Goal: Task Accomplishment & Management: Complete application form

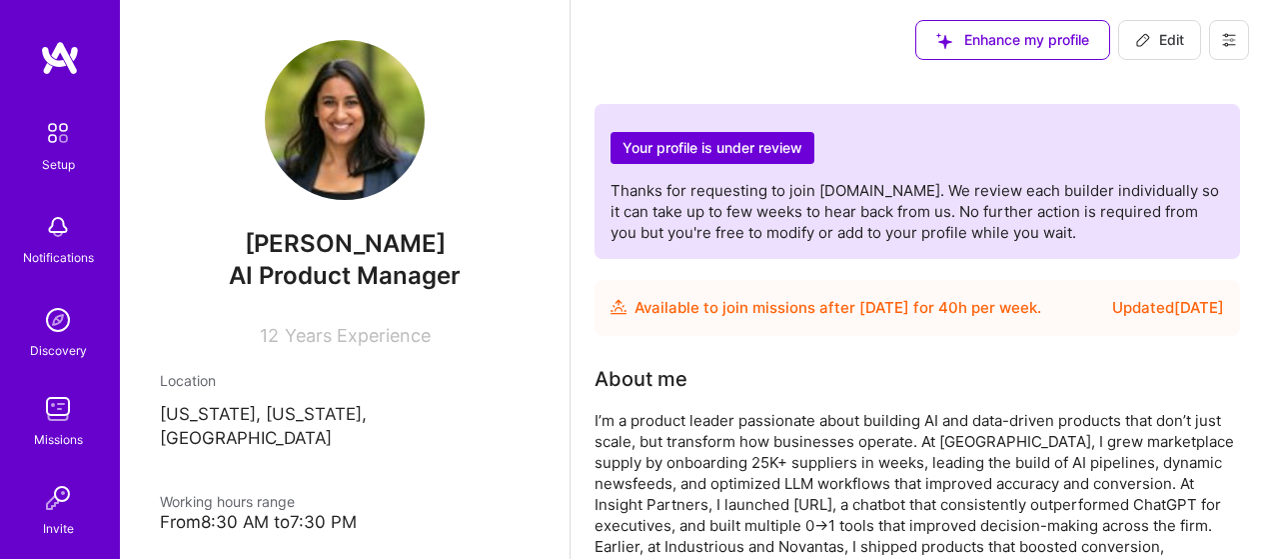
scroll to position [3960, 0]
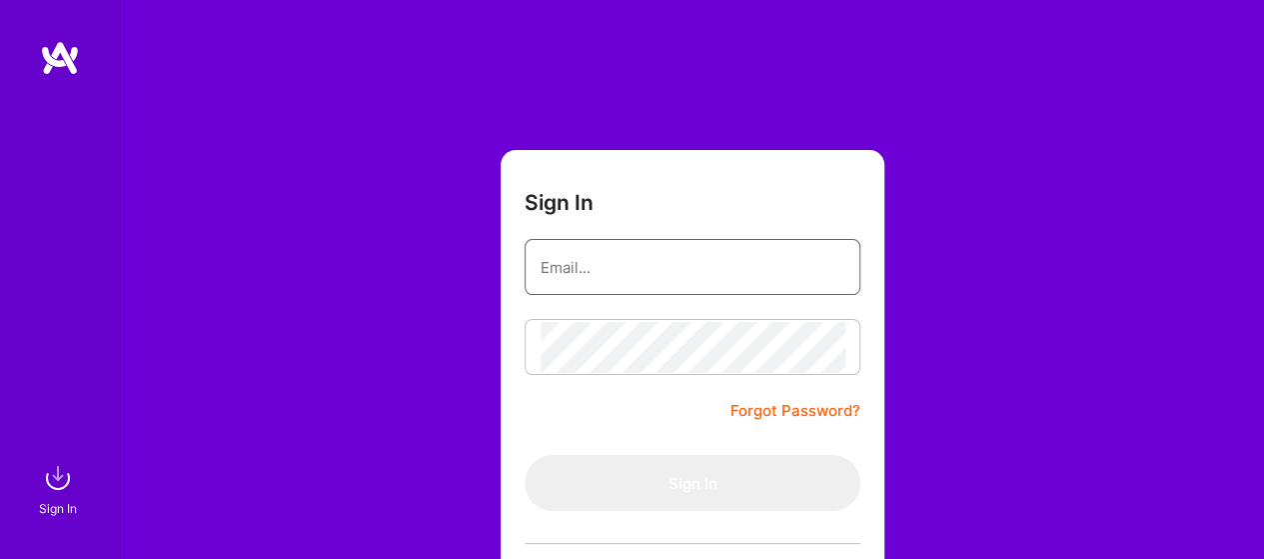
type input "[PERSON_NAME][EMAIL_ADDRESS][PERSON_NAME][DOMAIN_NAME]"
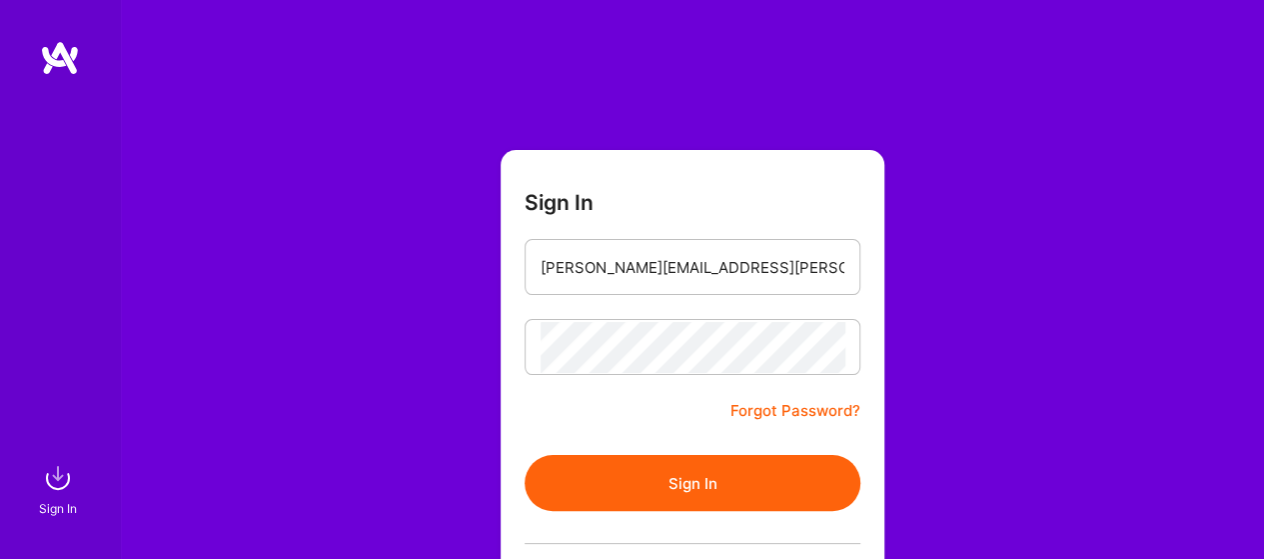
click at [578, 478] on button "Sign In" at bounding box center [693, 483] width 336 height 56
